Goal: Task Accomplishment & Management: Use online tool/utility

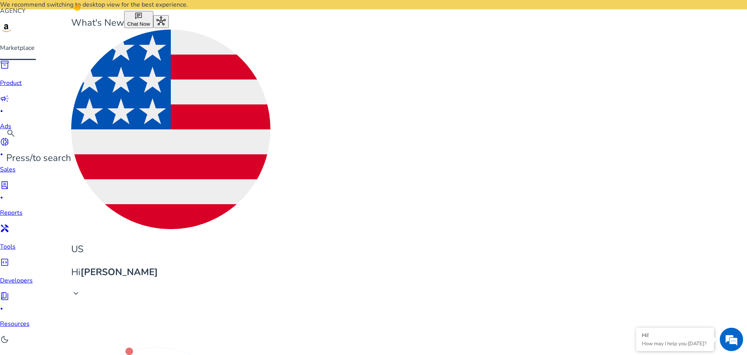
click at [20, 96] on div "campaign fiber_manual_record" at bounding box center [16, 104] width 33 height 21
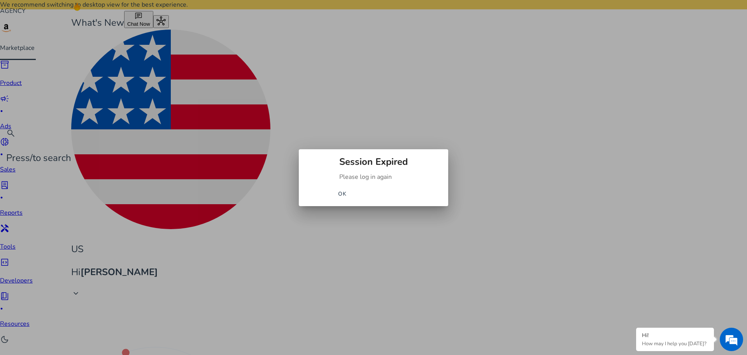
click at [355, 196] on span "button" at bounding box center [342, 193] width 25 height 19
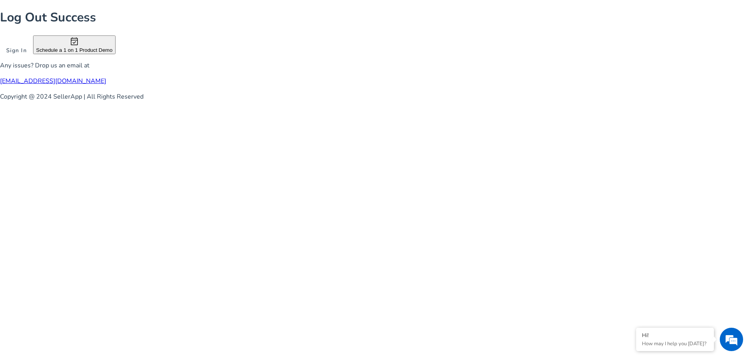
click at [33, 60] on span at bounding box center [16, 50] width 33 height 19
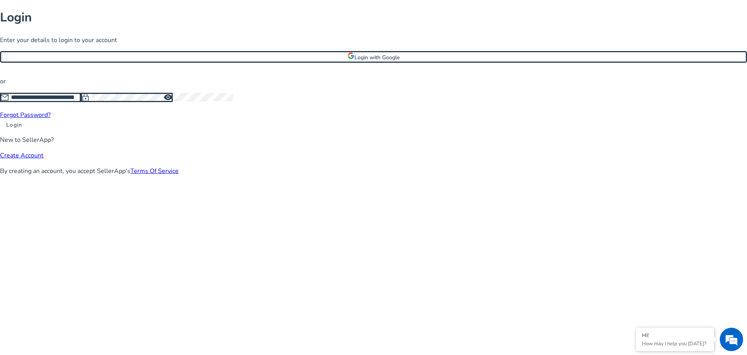
click at [28, 134] on span at bounding box center [14, 124] width 28 height 19
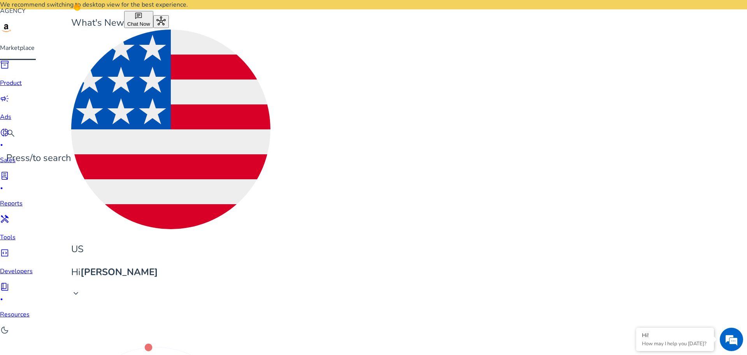
click at [15, 155] on p "Sales" at bounding box center [16, 159] width 33 height 9
click at [5, 95] on div "campaign" at bounding box center [16, 100] width 33 height 12
